Goal: Download file/media

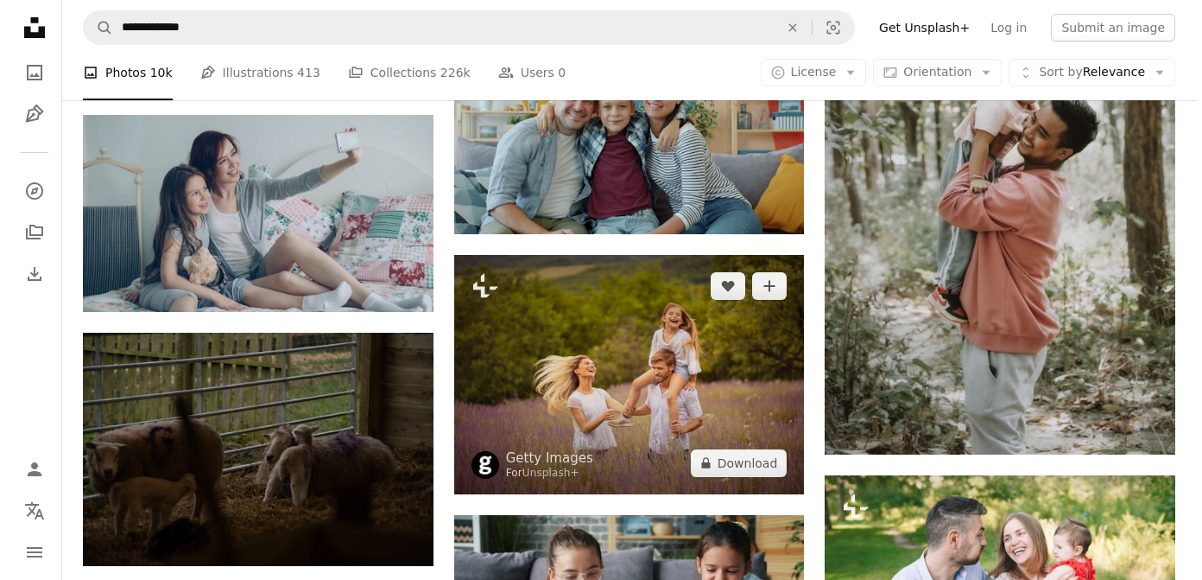
scroll to position [13091, 0]
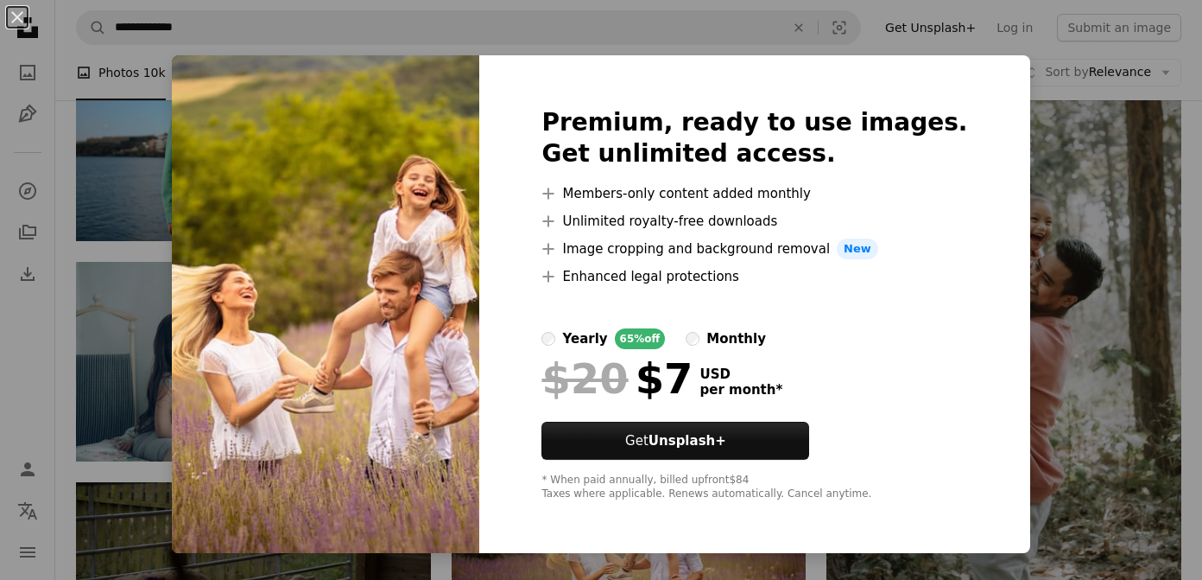
click at [415, 329] on img at bounding box center [326, 304] width 308 height 498
click at [1098, 180] on div "An X shape Premium, ready to use images. Get unlimited access. A plus sign Memb…" at bounding box center [601, 290] width 1202 height 580
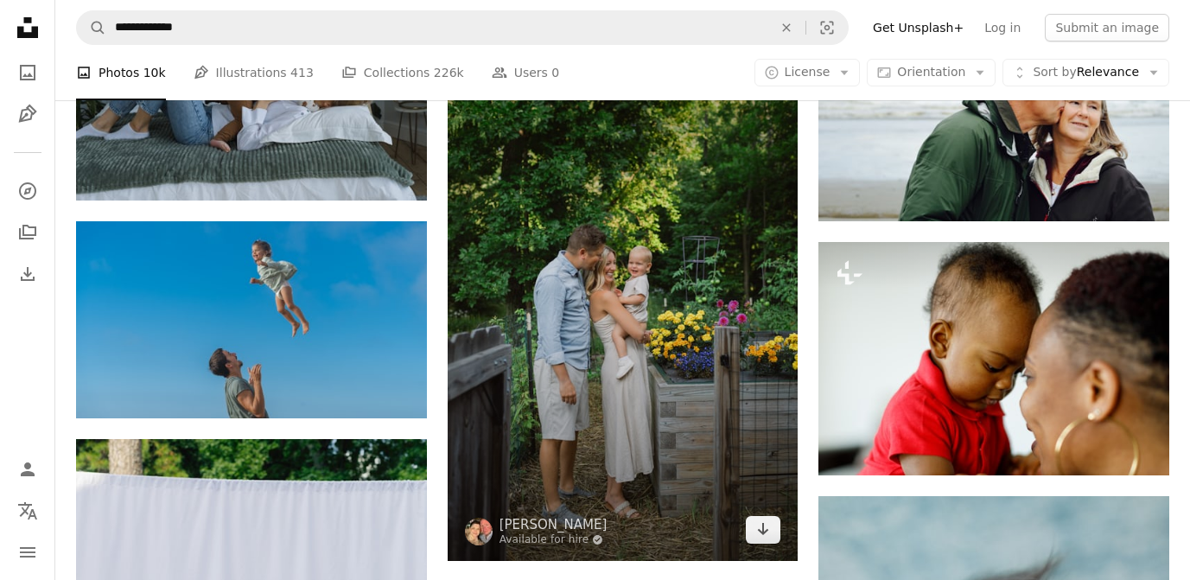
scroll to position [1390, 0]
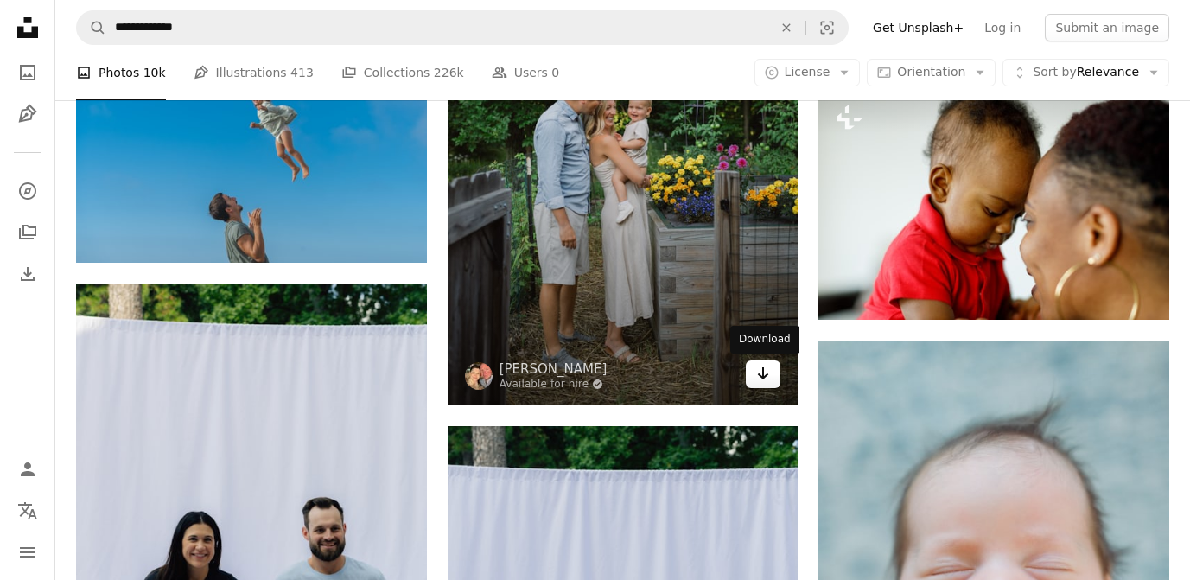
click at [767, 371] on icon "Arrow pointing down" at bounding box center [763, 373] width 14 height 21
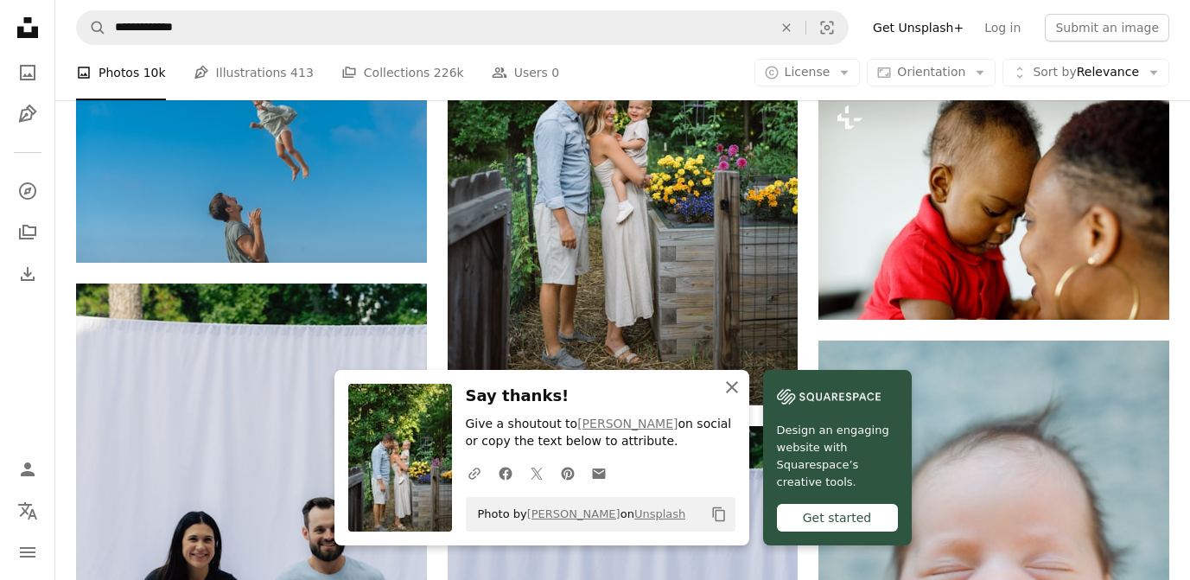
click at [733, 391] on icon "An X shape" at bounding box center [731, 387] width 21 height 21
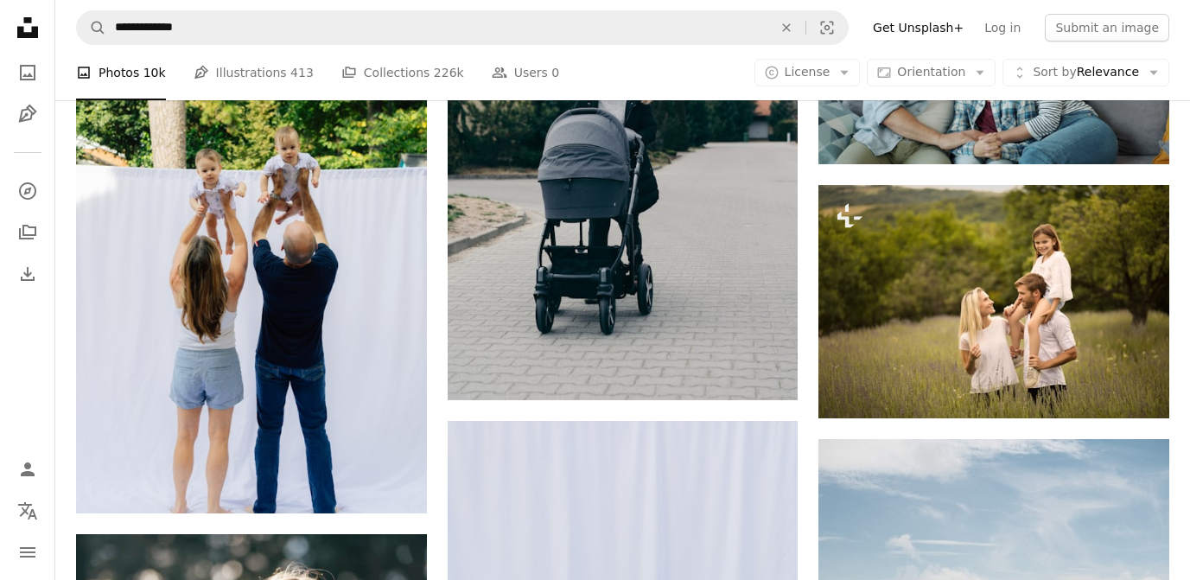
scroll to position [6405, 0]
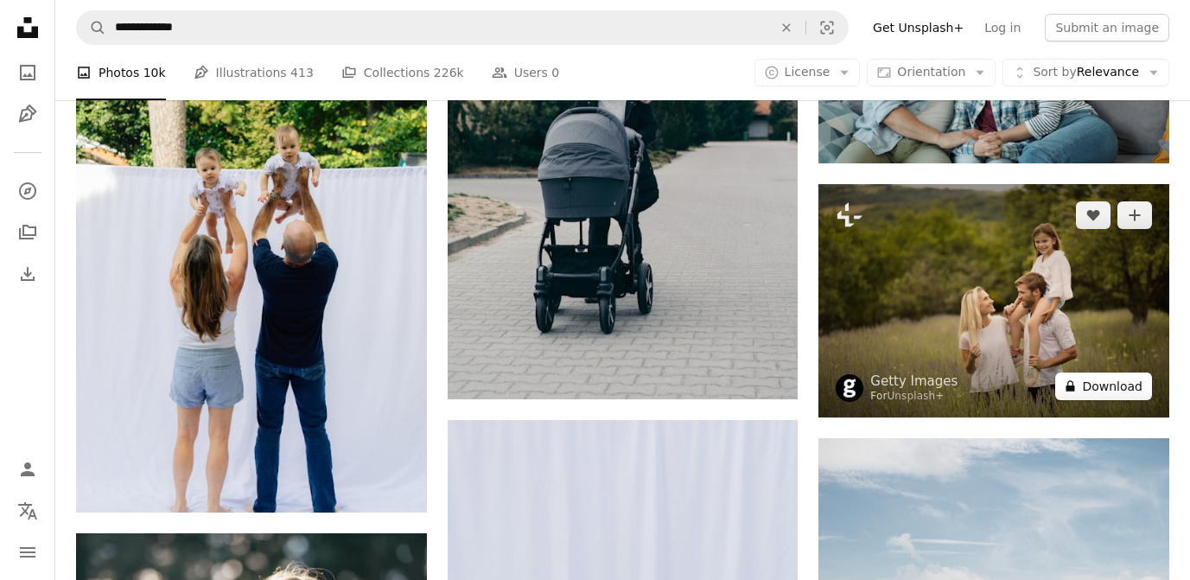
click at [1110, 384] on button "A lock Download" at bounding box center [1103, 386] width 97 height 28
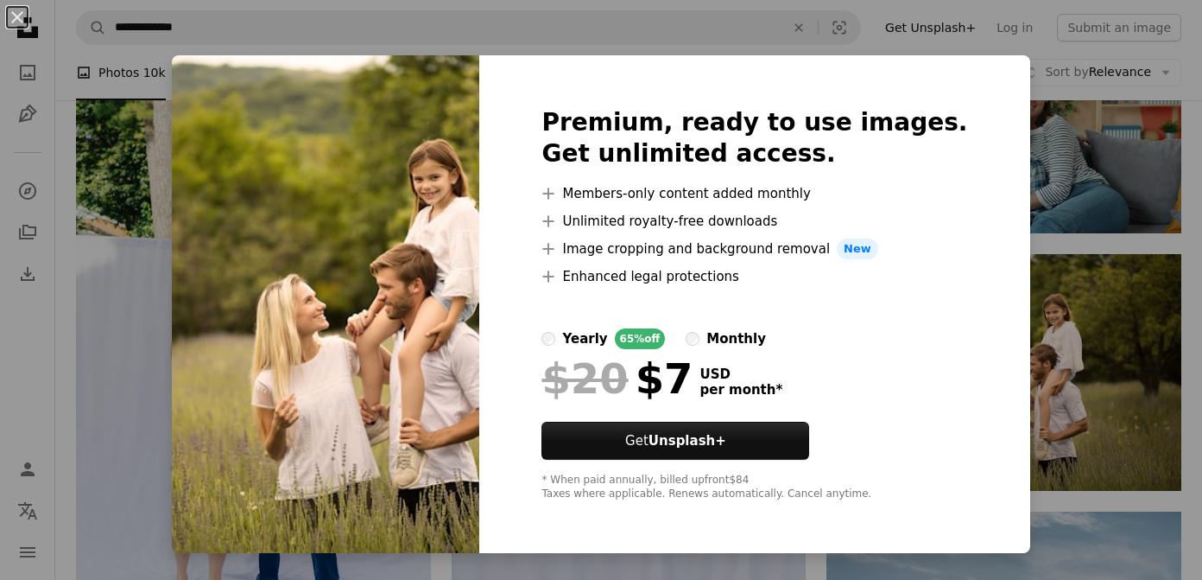
click at [1112, 254] on div "An X shape Premium, ready to use images. Get unlimited access. A plus sign Memb…" at bounding box center [601, 290] width 1202 height 580
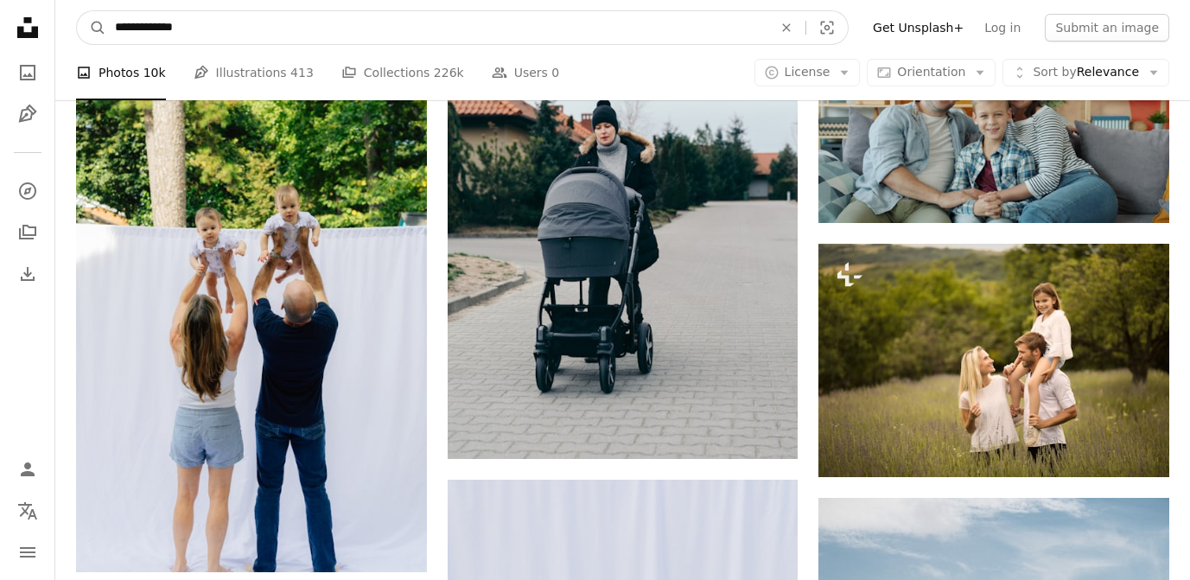
scroll to position [6333, 0]
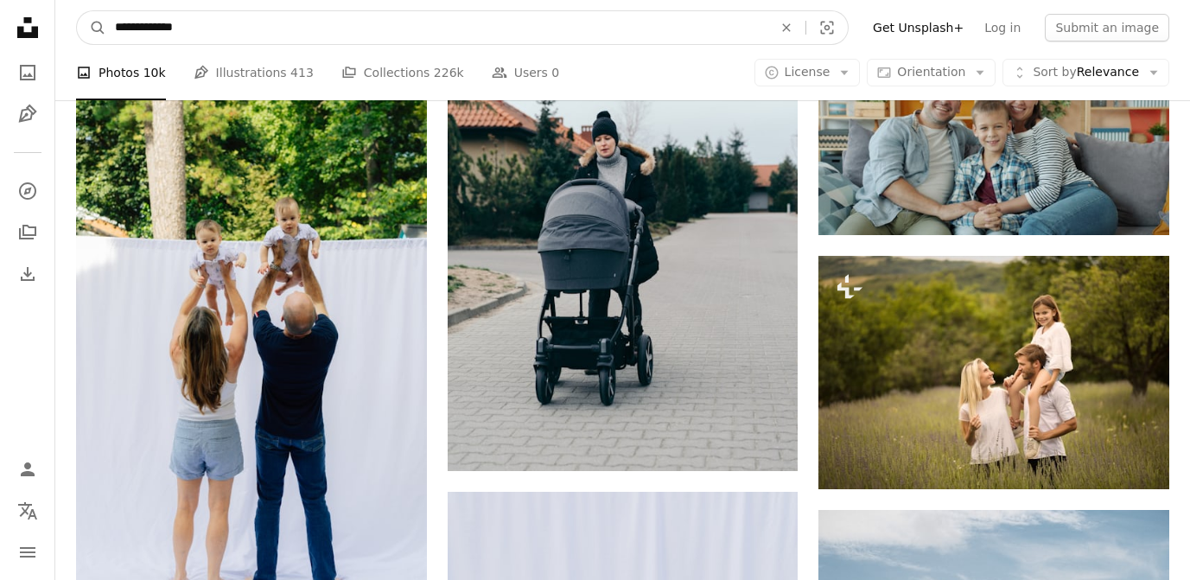
drag, startPoint x: 145, startPoint y: 13, endPoint x: 151, endPoint y: 23, distance: 12.0
click at [151, 23] on input "**********" at bounding box center [436, 27] width 661 height 33
type input "*********"
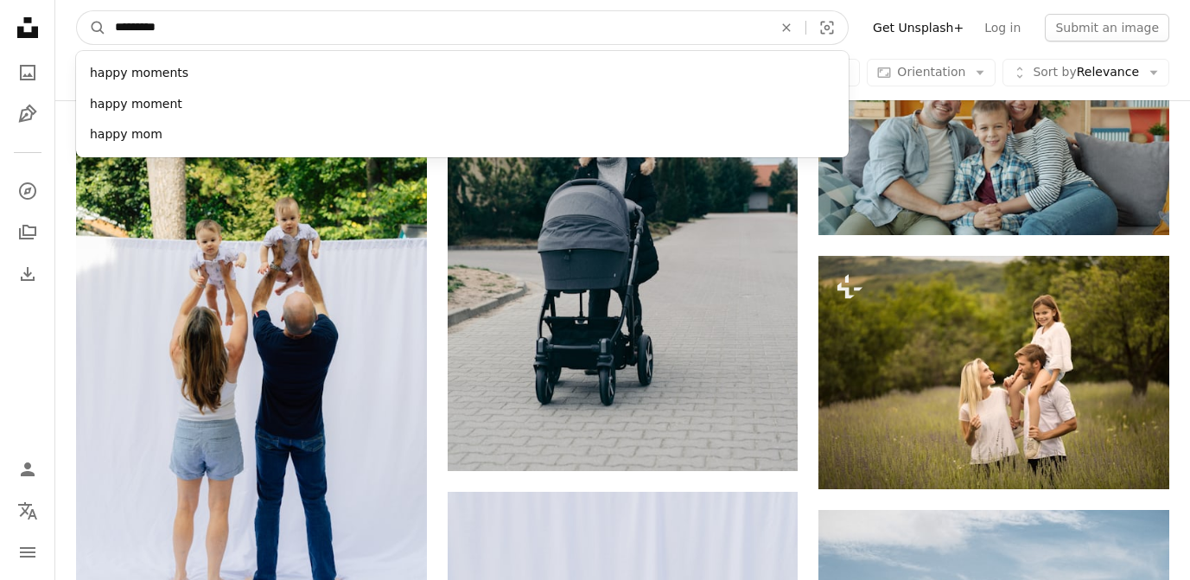
click button "A magnifying glass" at bounding box center [91, 27] width 29 height 33
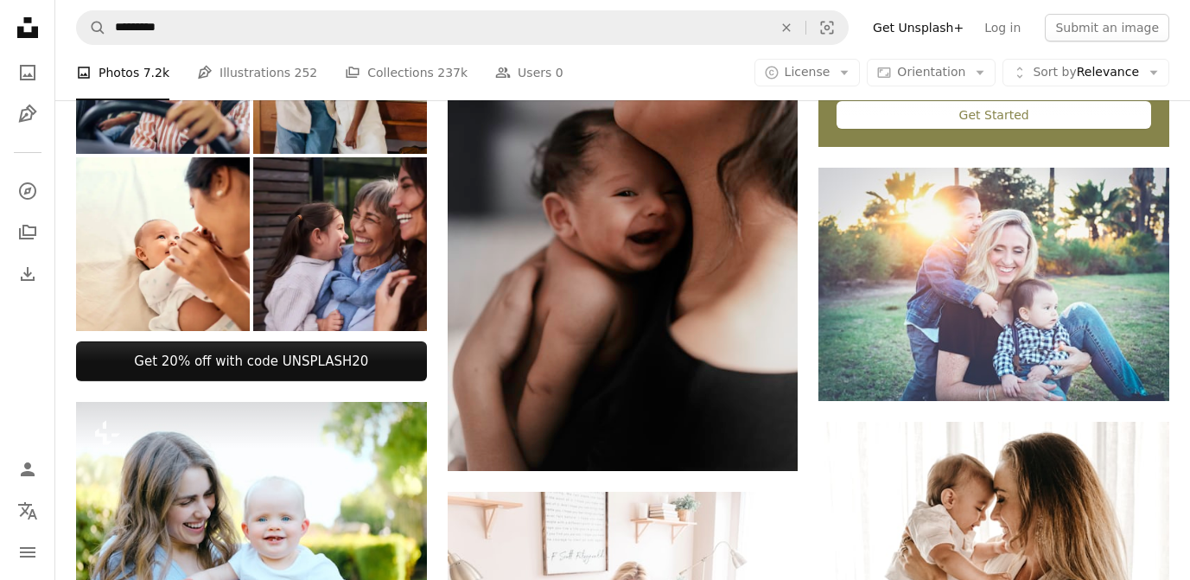
scroll to position [796, 0]
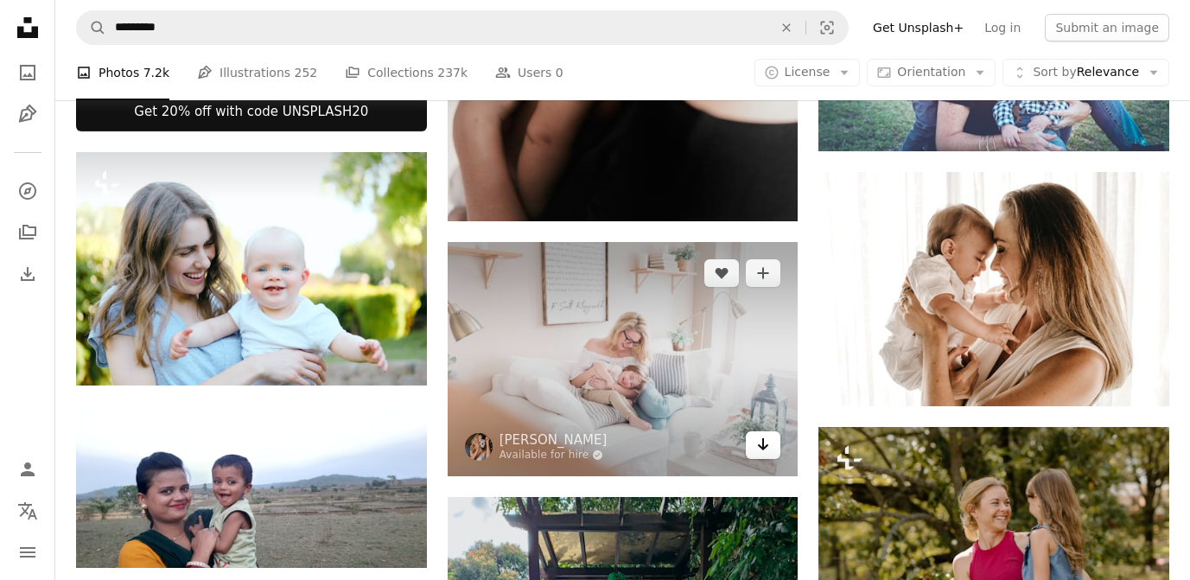
click at [768, 451] on icon "Arrow pointing down" at bounding box center [763, 444] width 14 height 21
